Goal: Download file/media

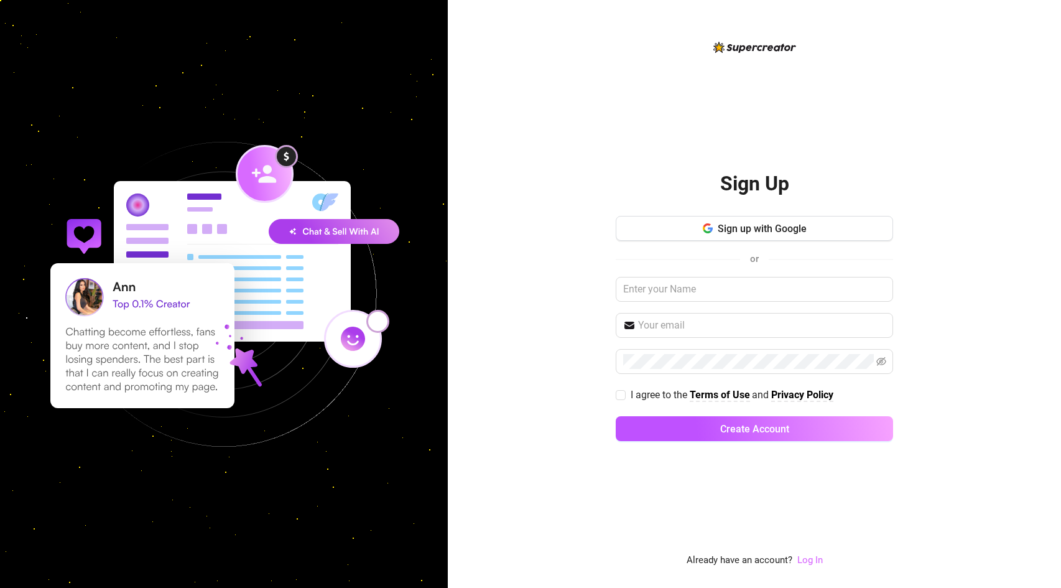
click at [811, 557] on link "Log In" at bounding box center [811, 559] width 26 height 11
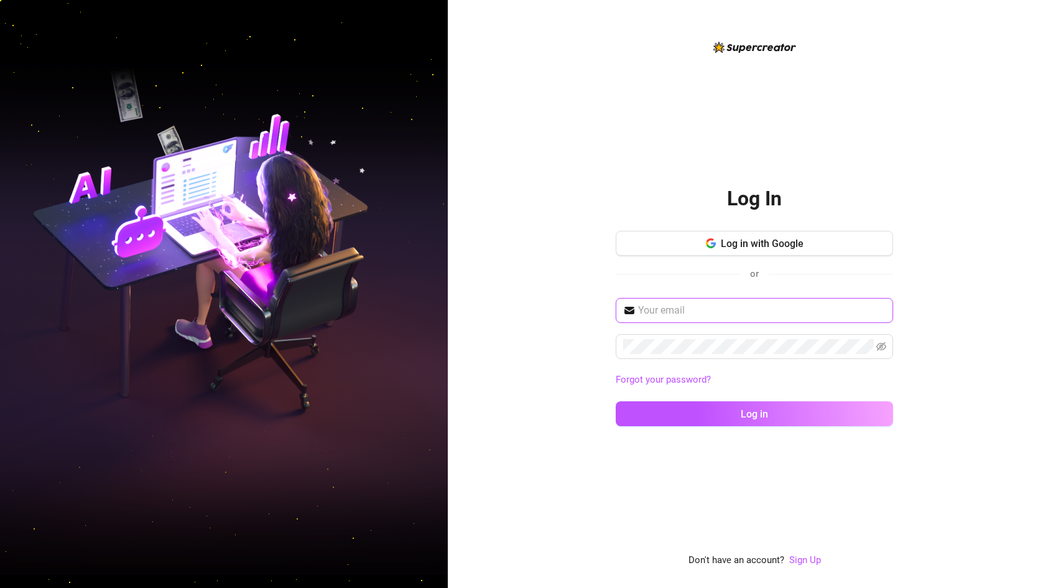
click at [748, 304] on input "text" at bounding box center [762, 310] width 248 height 15
type input "[EMAIL_ADDRESS][DOMAIN_NAME]"
click at [883, 347] on icon "eye-invisible" at bounding box center [882, 347] width 10 height 10
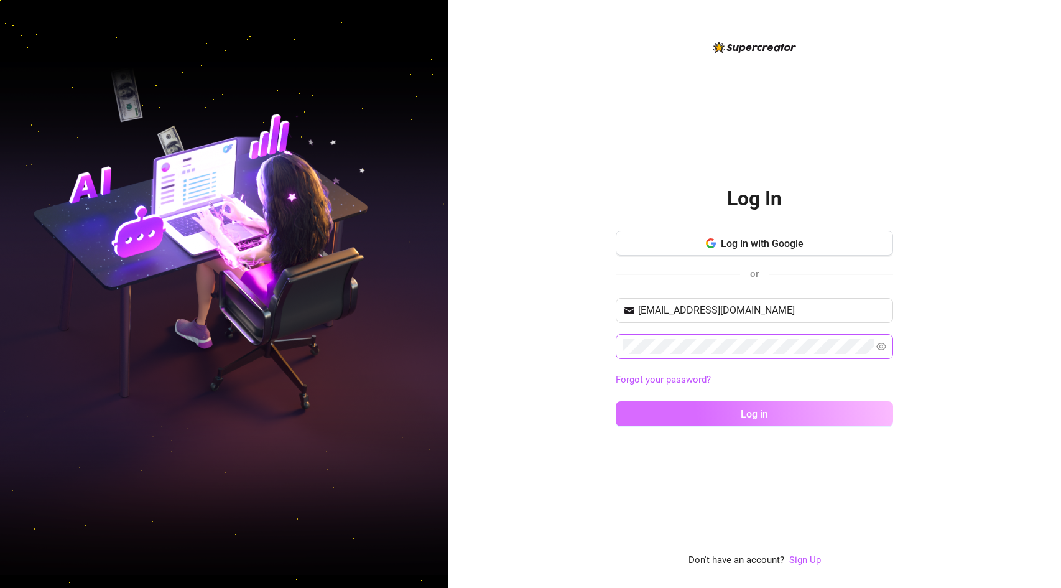
click at [794, 416] on button "Log in" at bounding box center [754, 413] width 277 height 25
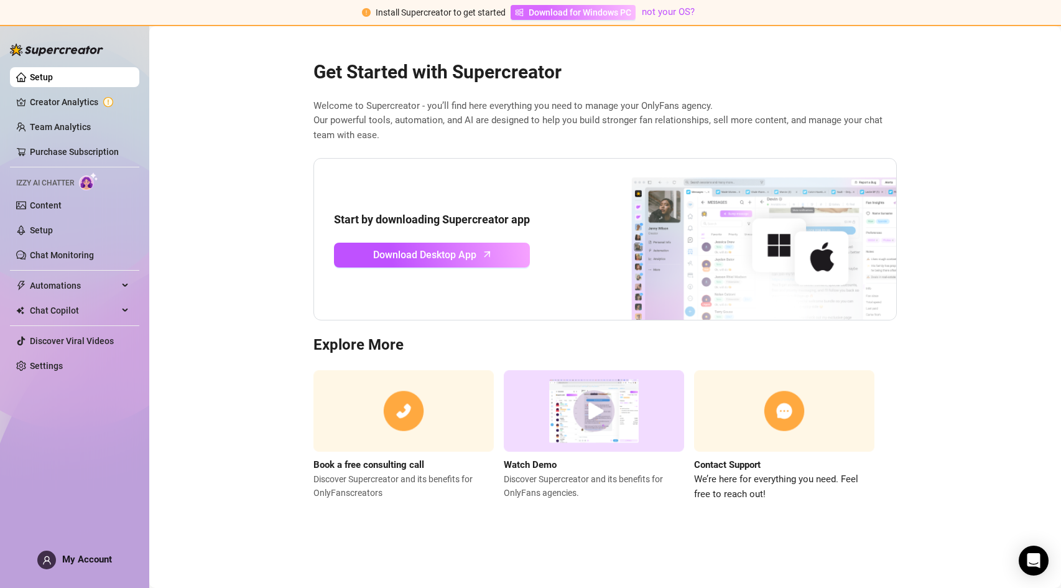
click at [605, 14] on span "Download for Windows PC" at bounding box center [580, 13] width 103 height 14
